Goal: Information Seeking & Learning: Learn about a topic

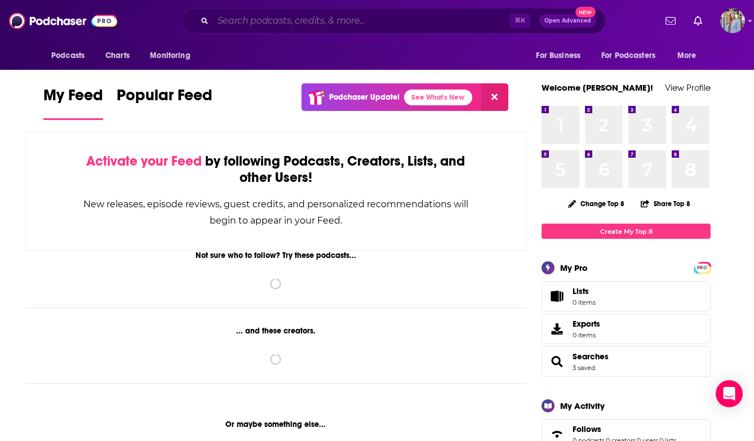
click at [278, 21] on input "Search podcasts, credits, & more..." at bounding box center [361, 21] width 297 height 18
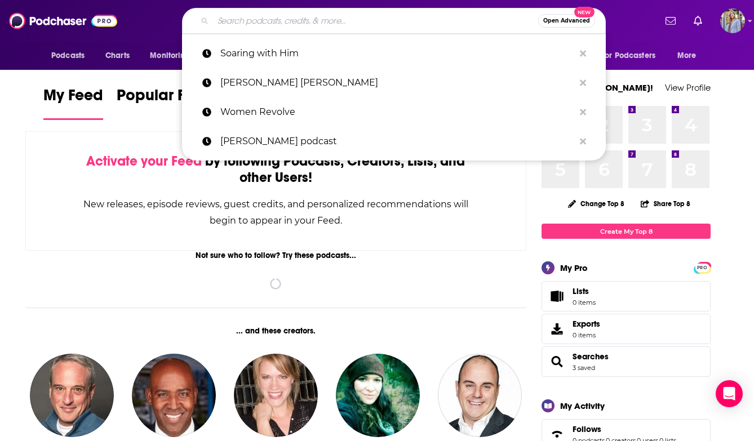
paste input "[PERSON_NAME]"
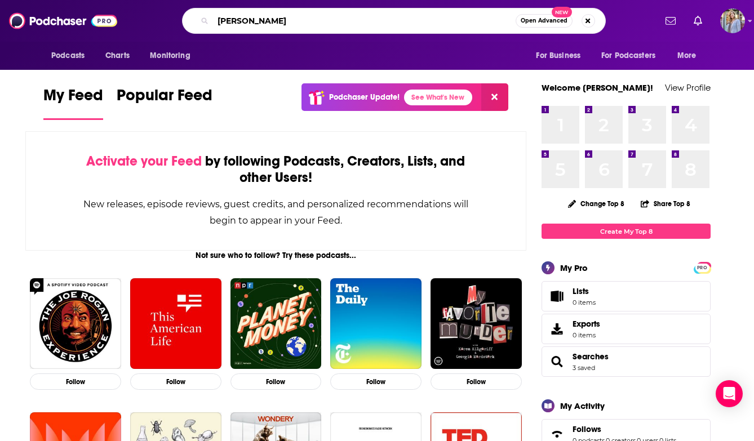
type input "[PERSON_NAME]"
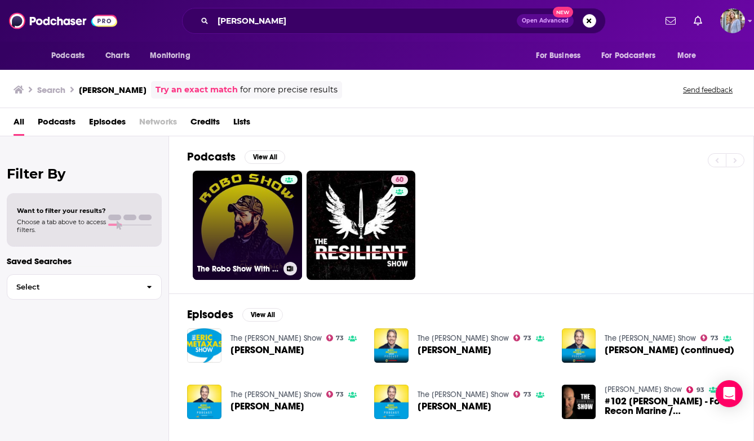
click at [251, 218] on link "The Robo Show With [PERSON_NAME]" at bounding box center [247, 225] width 109 height 109
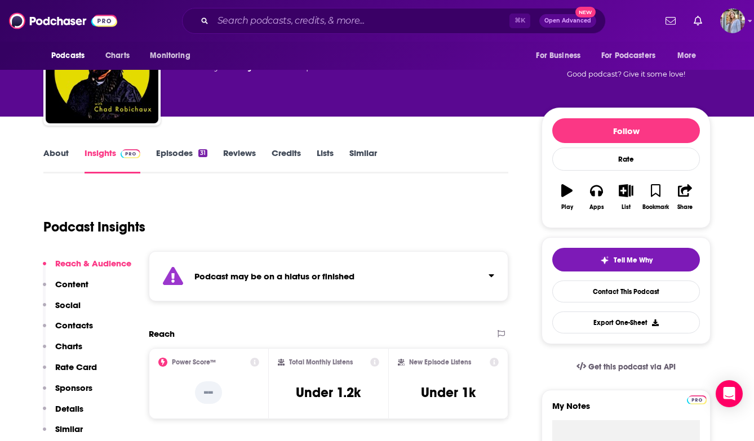
scroll to position [66, 0]
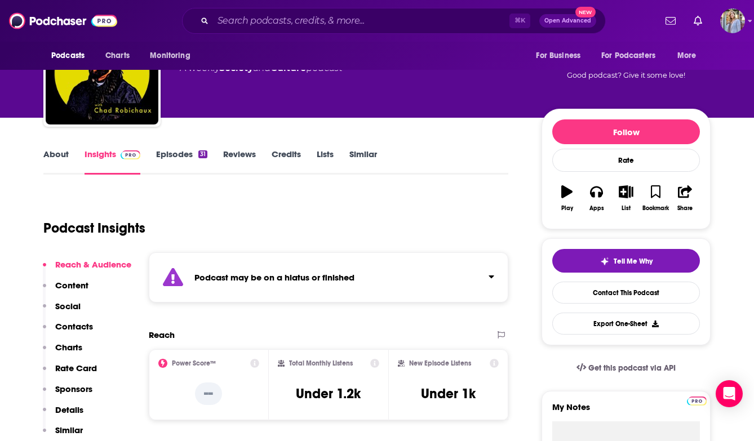
click at [175, 154] on link "Episodes 31" at bounding box center [181, 162] width 51 height 26
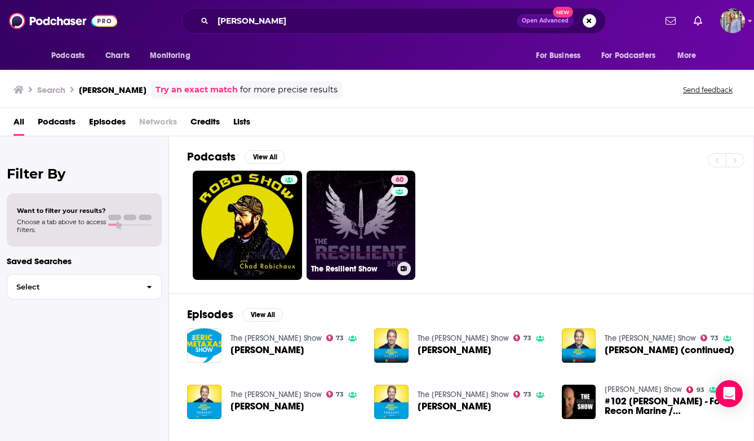
click at [380, 241] on link "60 The Resilient Show" at bounding box center [361, 225] width 109 height 109
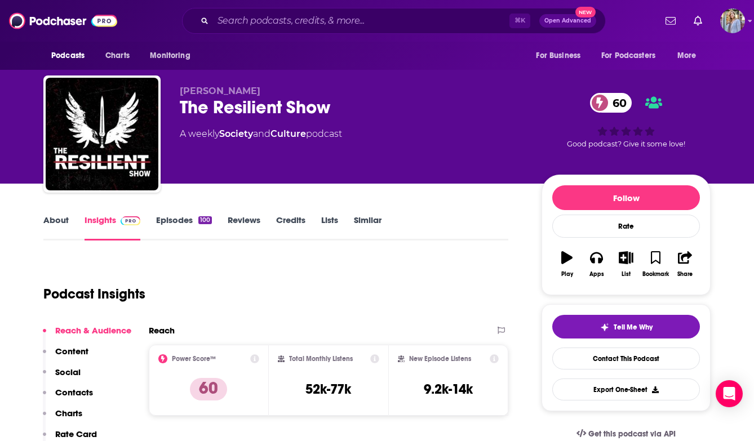
click at [169, 220] on link "Episodes 100" at bounding box center [184, 228] width 56 height 26
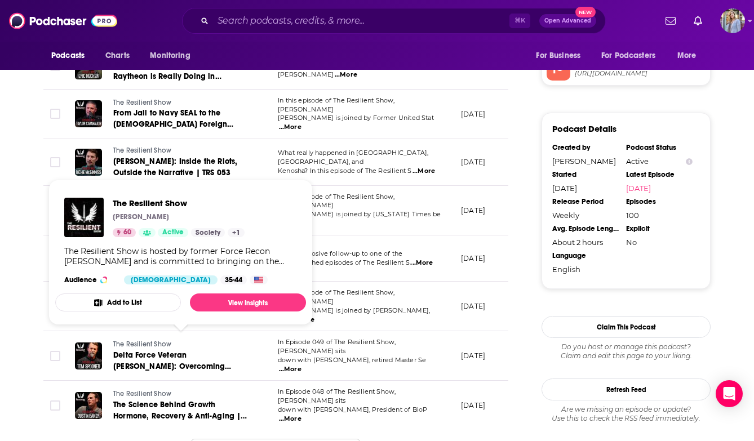
scroll to position [1106, 0]
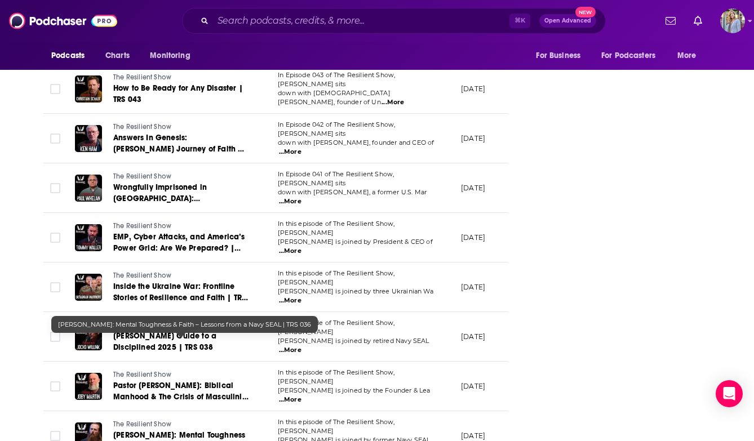
scroll to position [1682, 0]
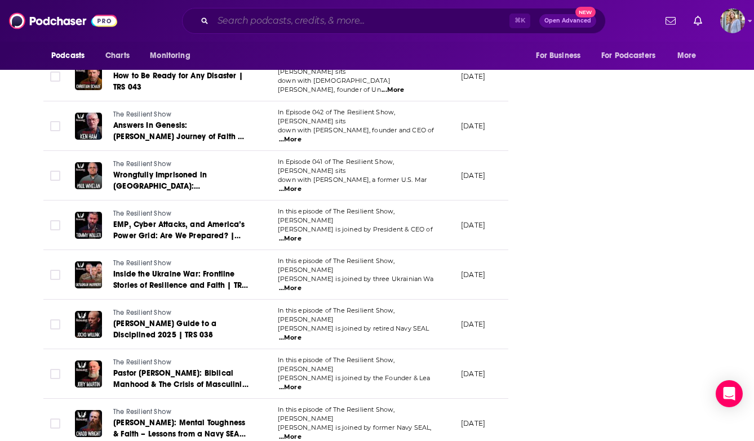
click at [229, 17] on input "Search podcasts, credits, & more..." at bounding box center [361, 21] width 297 height 18
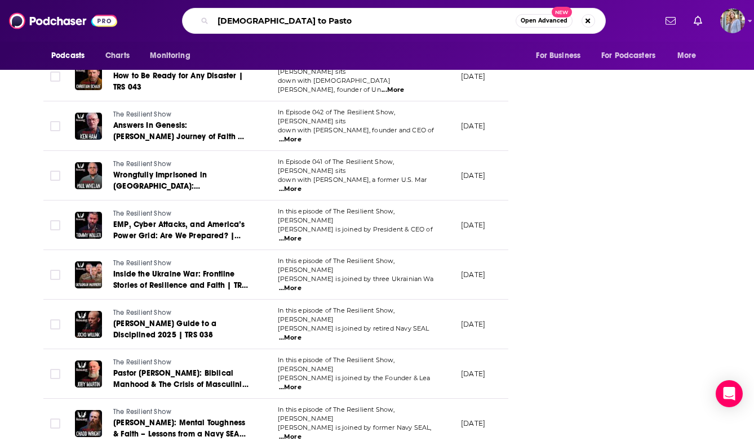
type input "Pastor to [DEMOGRAPHIC_DATA]"
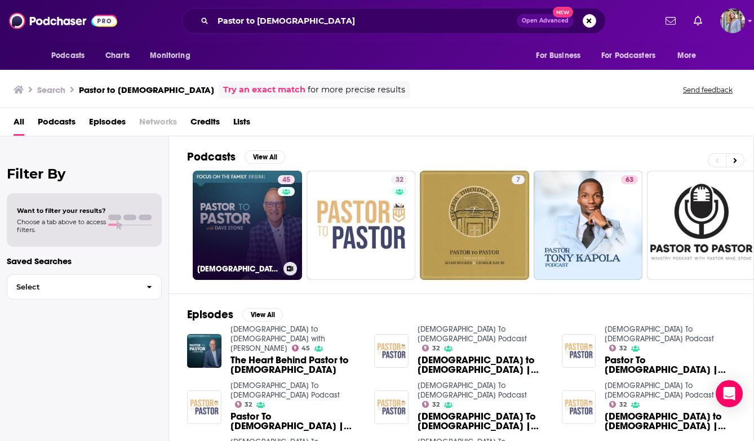
click at [222, 210] on link "45 [DEMOGRAPHIC_DATA] to [DEMOGRAPHIC_DATA] with [PERSON_NAME]" at bounding box center [247, 225] width 109 height 109
